Goal: Navigation & Orientation: Find specific page/section

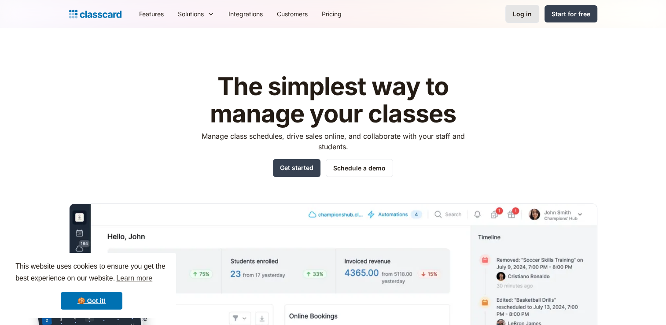
click at [522, 8] on link "Log in" at bounding box center [522, 14] width 34 height 18
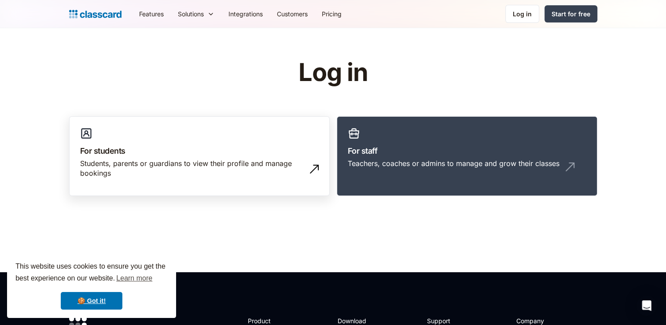
click at [238, 186] on link "For students Students, parents or guardians to view their profile and manage bo…" at bounding box center [199, 156] width 260 height 80
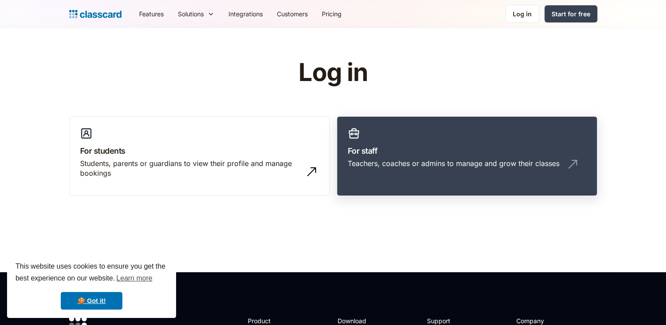
drag, startPoint x: 0, startPoint y: 0, endPoint x: 397, endPoint y: 137, distance: 420.2
click at [397, 137] on link "For staff Teachers, coaches or admins to manage and grow their classes" at bounding box center [467, 156] width 260 height 80
